Goal: Information Seeking & Learning: Learn about a topic

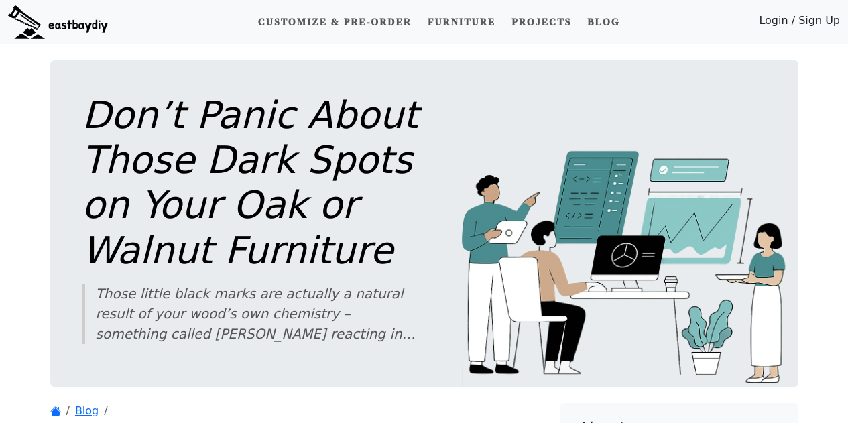
scroll to position [2049, 0]
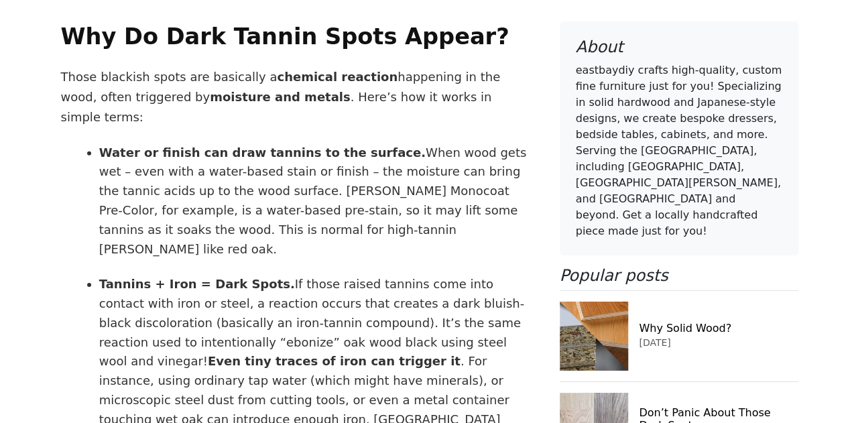
scroll to position [2049, 0]
